Goal: Information Seeking & Learning: Learn about a topic

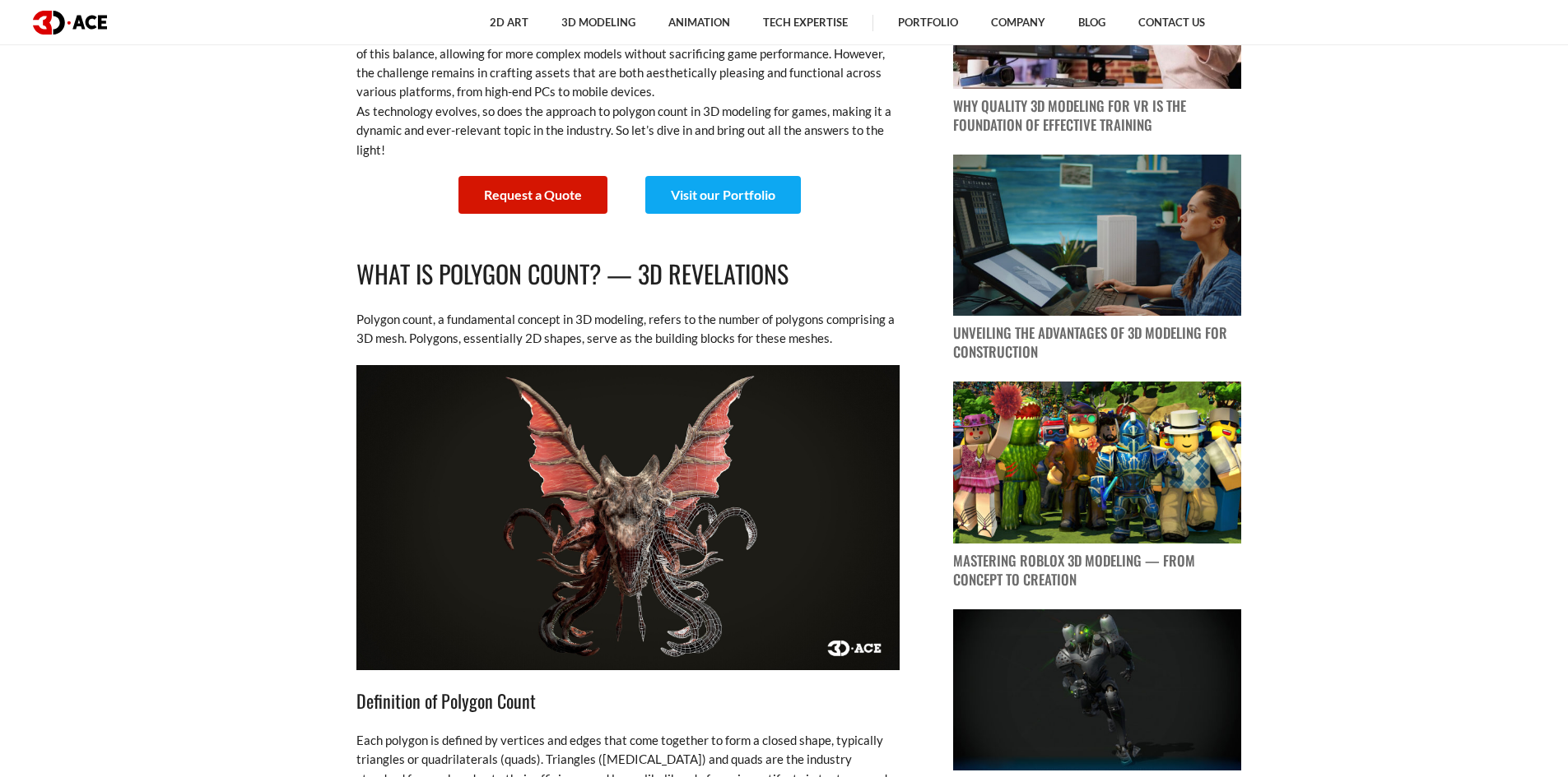
scroll to position [987, 0]
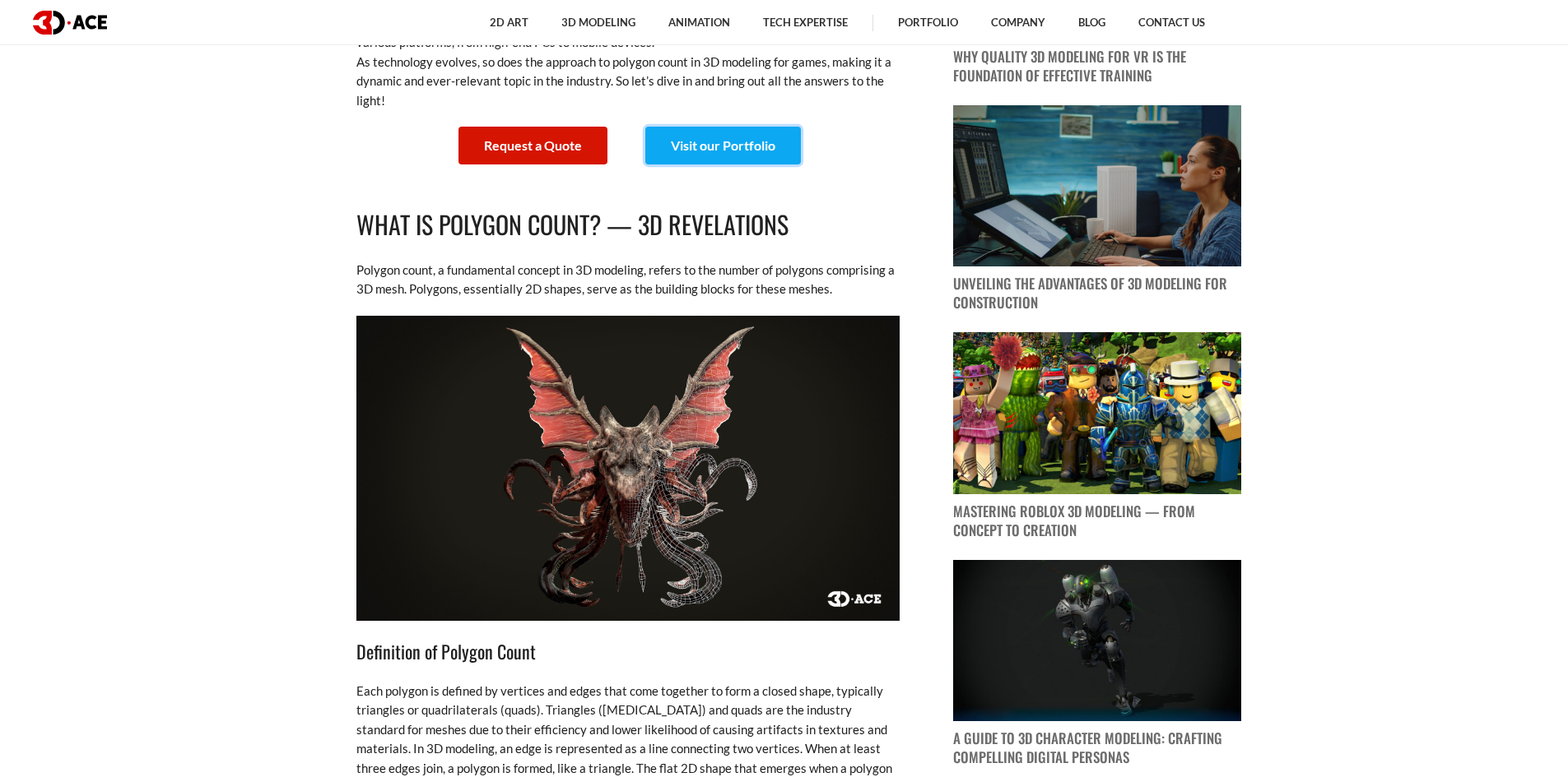
click at [699, 138] on link "Visit our Portfolio" at bounding box center [723, 145] width 155 height 38
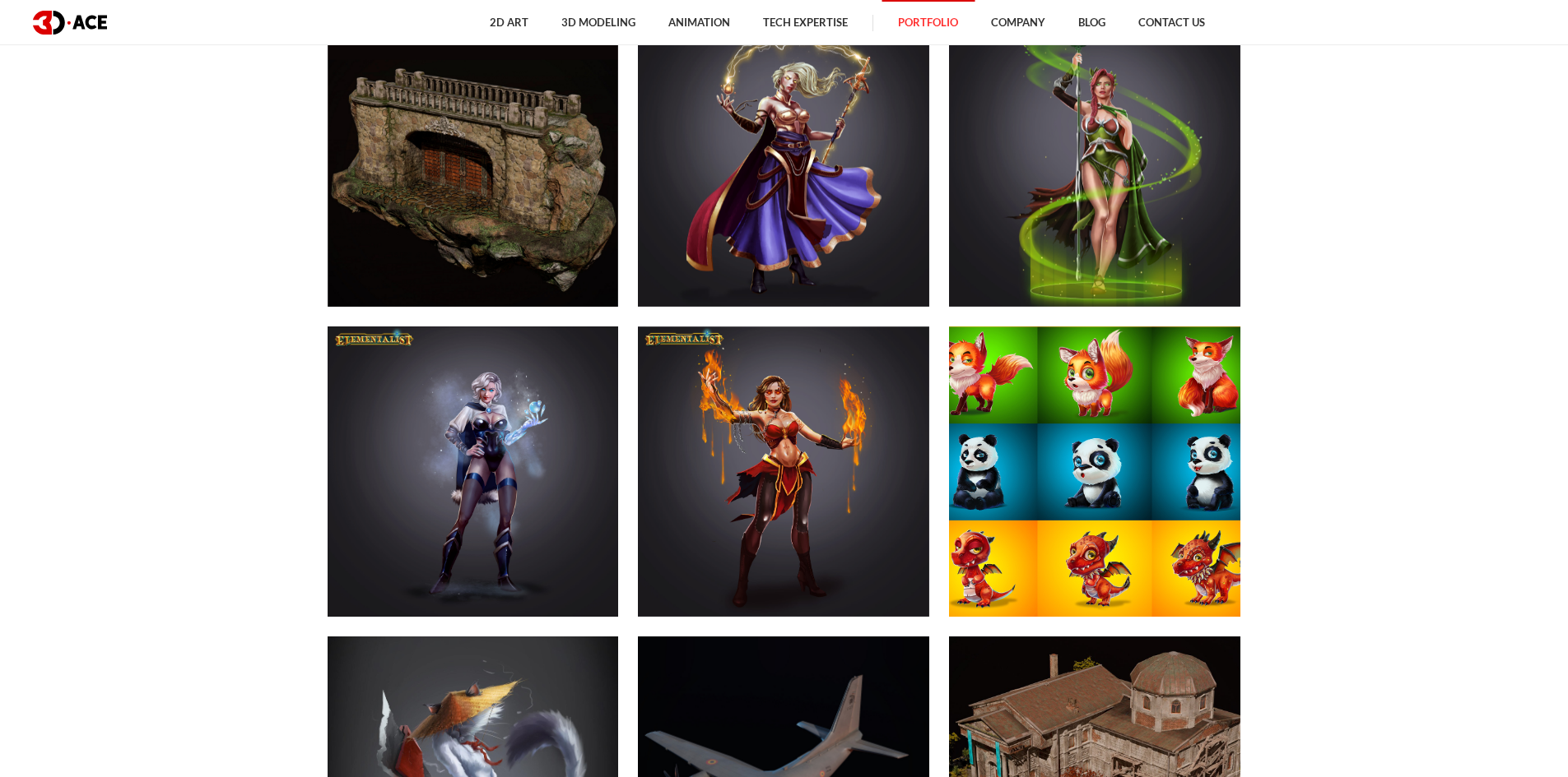
scroll to position [7897, 0]
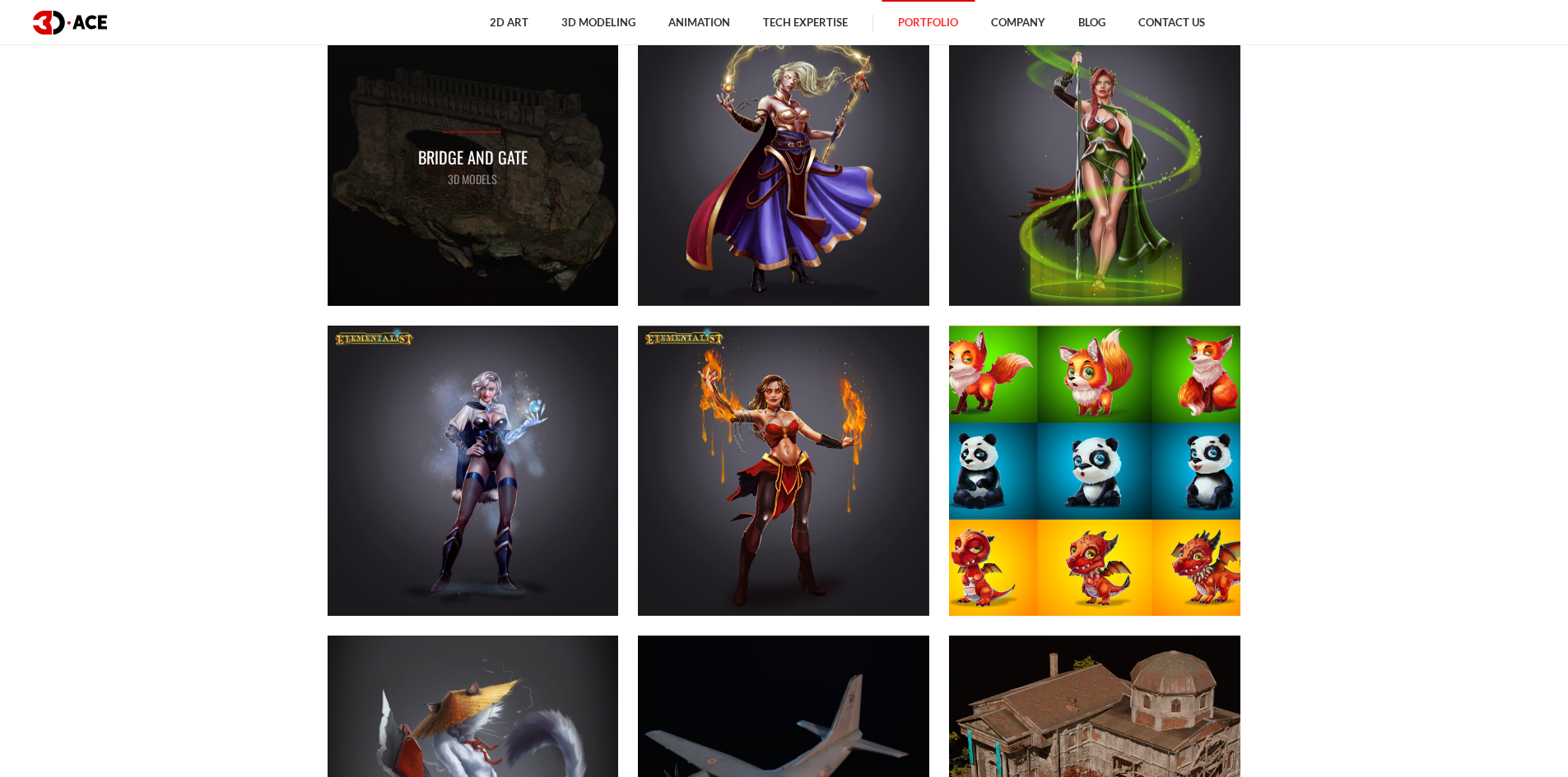
click at [418, 178] on p "3D MODELS" at bounding box center [473, 179] width 109 height 18
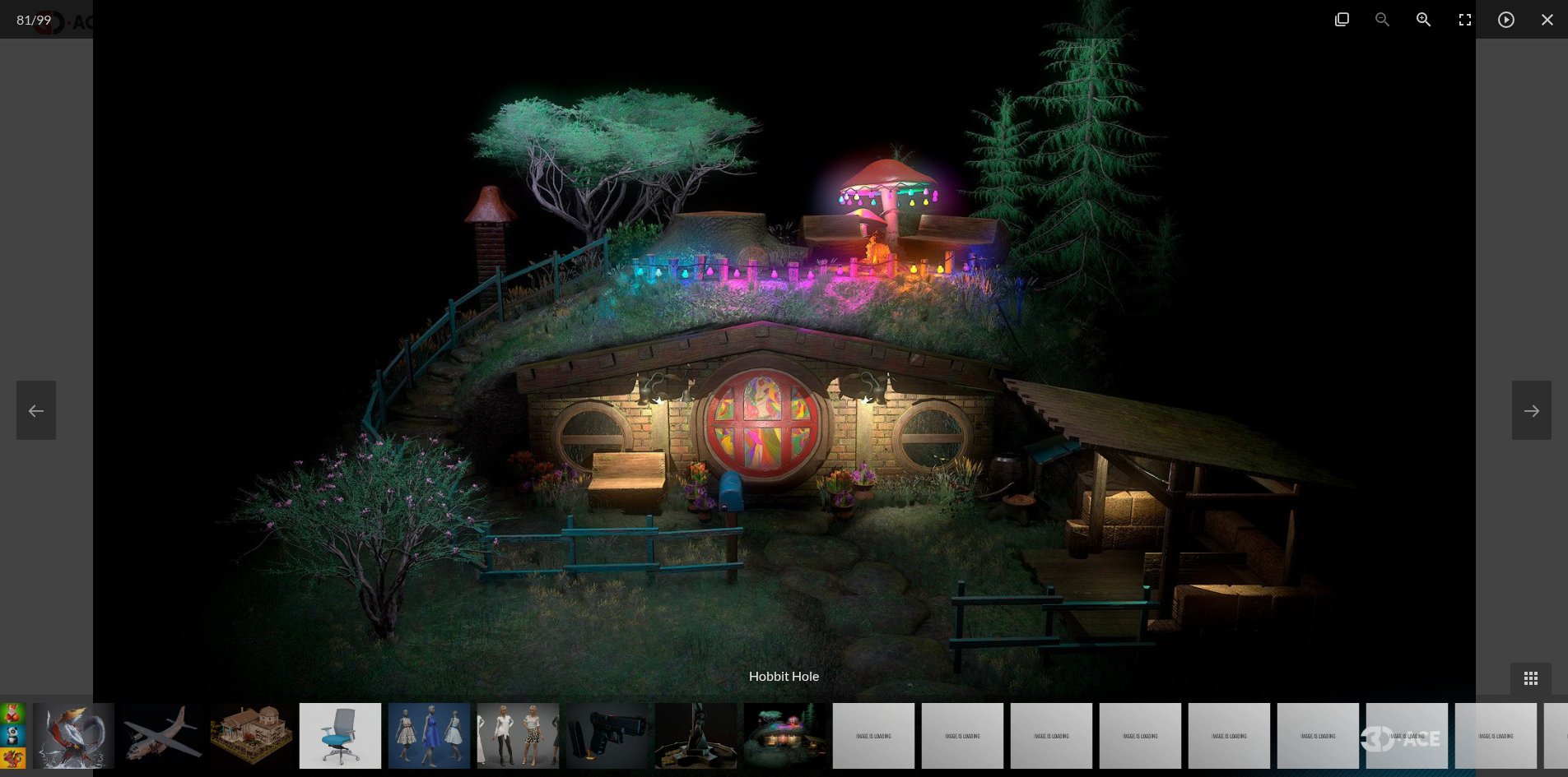
click at [772, 753] on img at bounding box center [784, 736] width 83 height 65
click at [873, 742] on img at bounding box center [874, 736] width 83 height 65
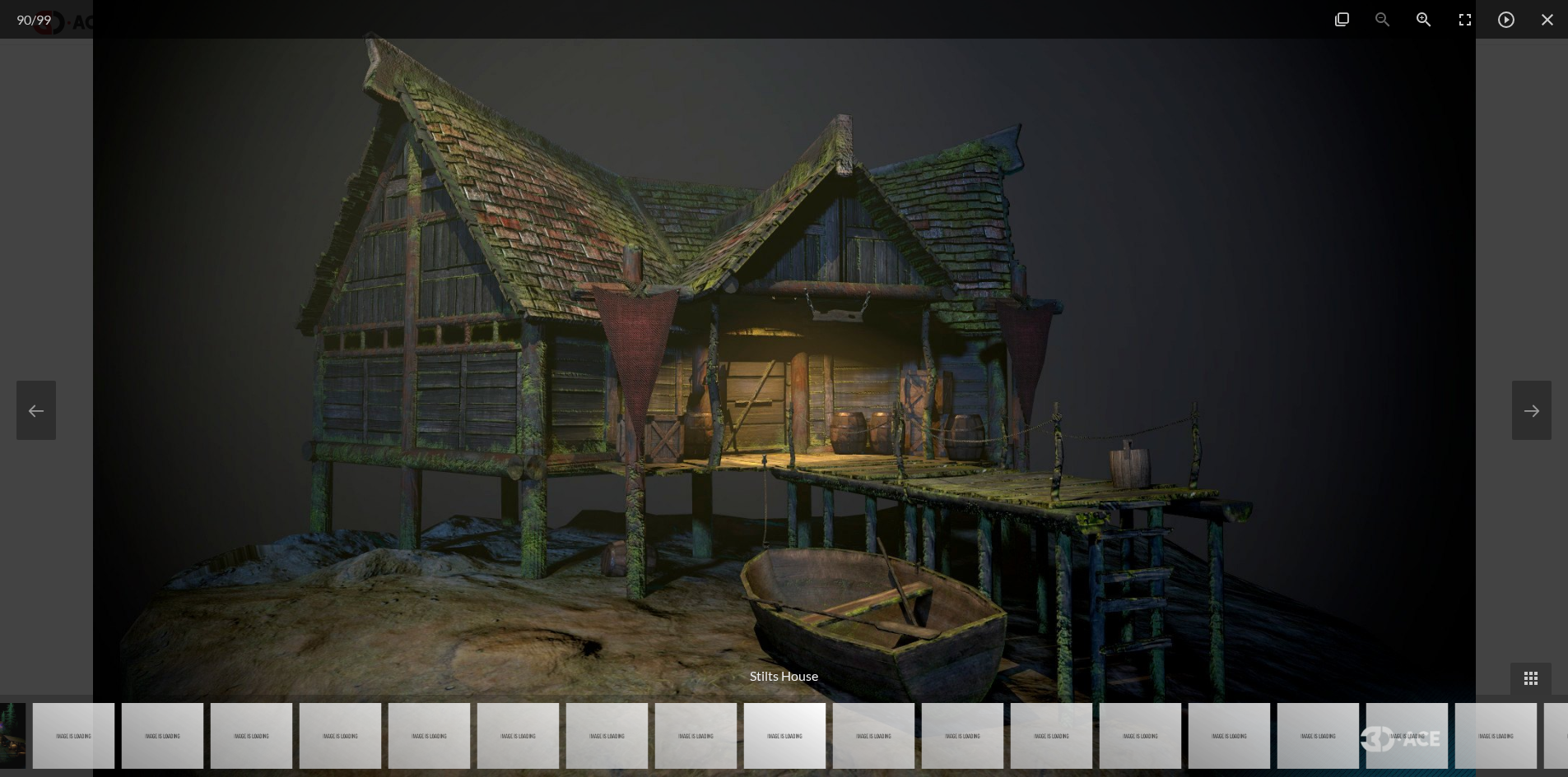
click at [1432, 184] on img at bounding box center [784, 388] width 1383 height 777
click at [1553, 19] on span at bounding box center [1546, 19] width 41 height 39
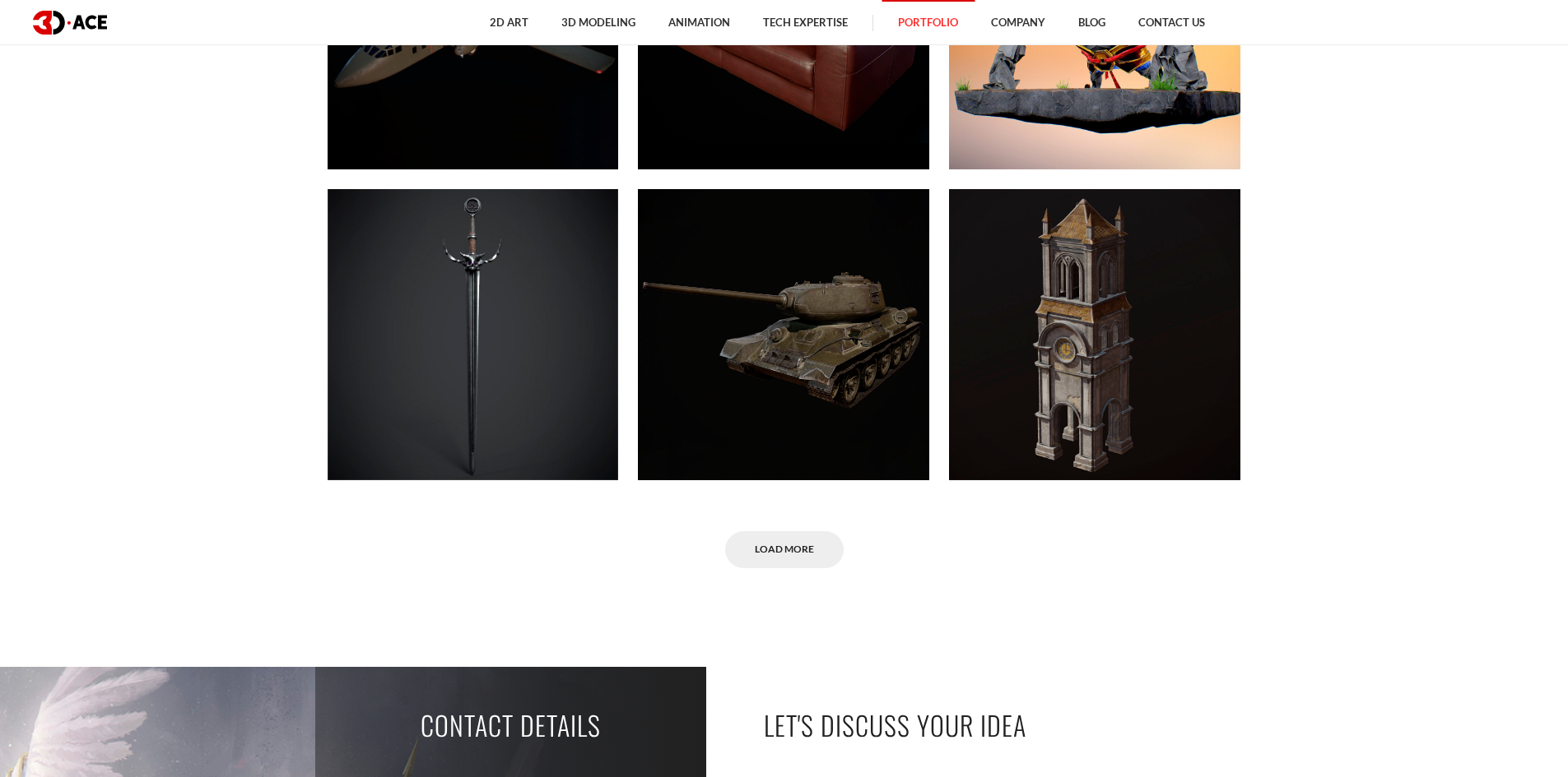
scroll to position [11271, 0]
